Goal: Find specific fact: Find specific fact

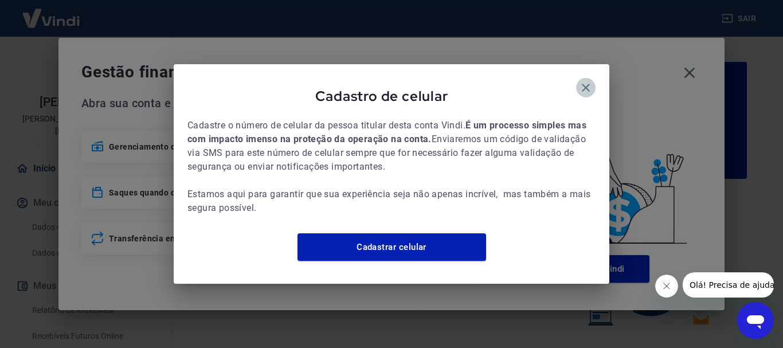
click at [590, 81] on icon "button" at bounding box center [586, 88] width 14 height 14
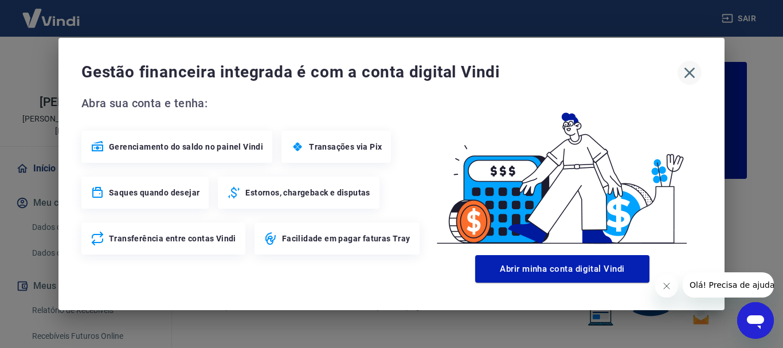
click at [692, 73] on icon "button" at bounding box center [689, 73] width 18 height 18
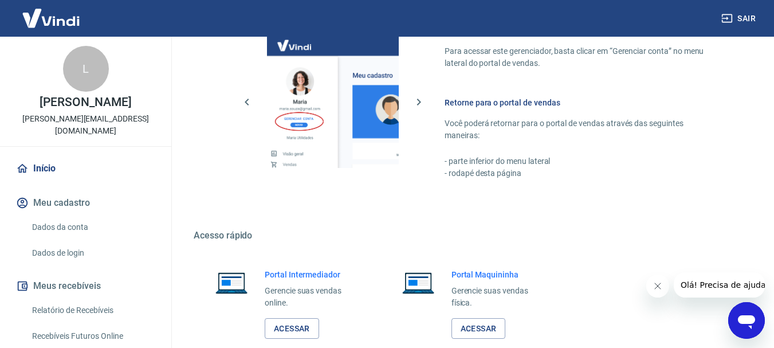
scroll to position [711, 0]
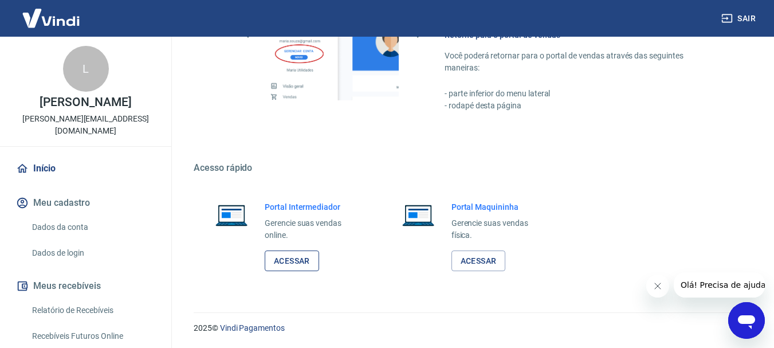
click at [296, 261] on link "Acessar" at bounding box center [292, 261] width 54 height 21
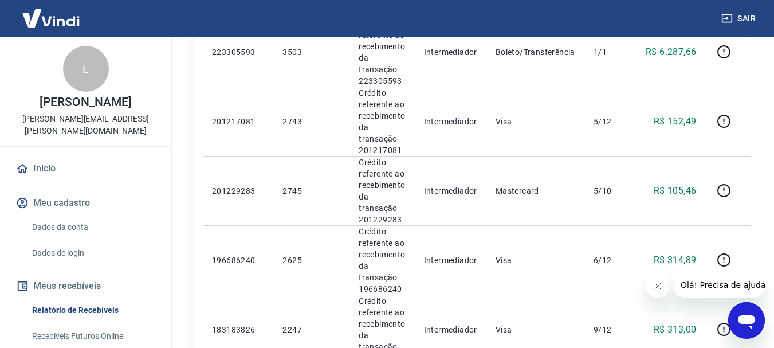
scroll to position [1089, 0]
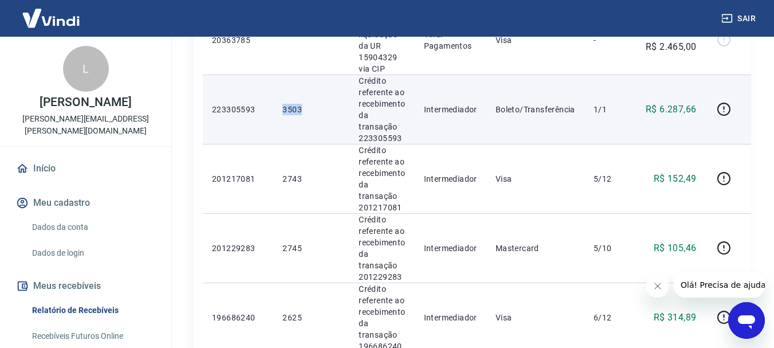
drag, startPoint x: 300, startPoint y: 105, endPoint x: 281, endPoint y: 109, distance: 19.2
click at [281, 109] on td "3503" at bounding box center [311, 109] width 76 height 69
copy p "3503"
